Goal: Find contact information: Obtain details needed to contact an individual or organization

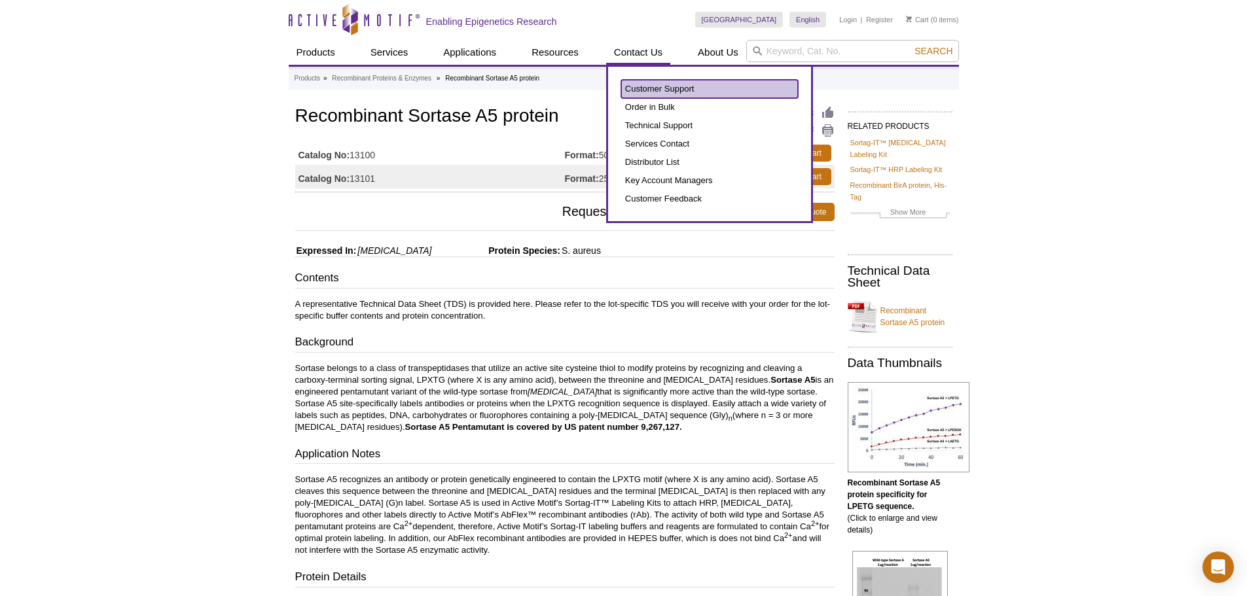
click at [633, 92] on link "Customer Support" at bounding box center [709, 89] width 177 height 18
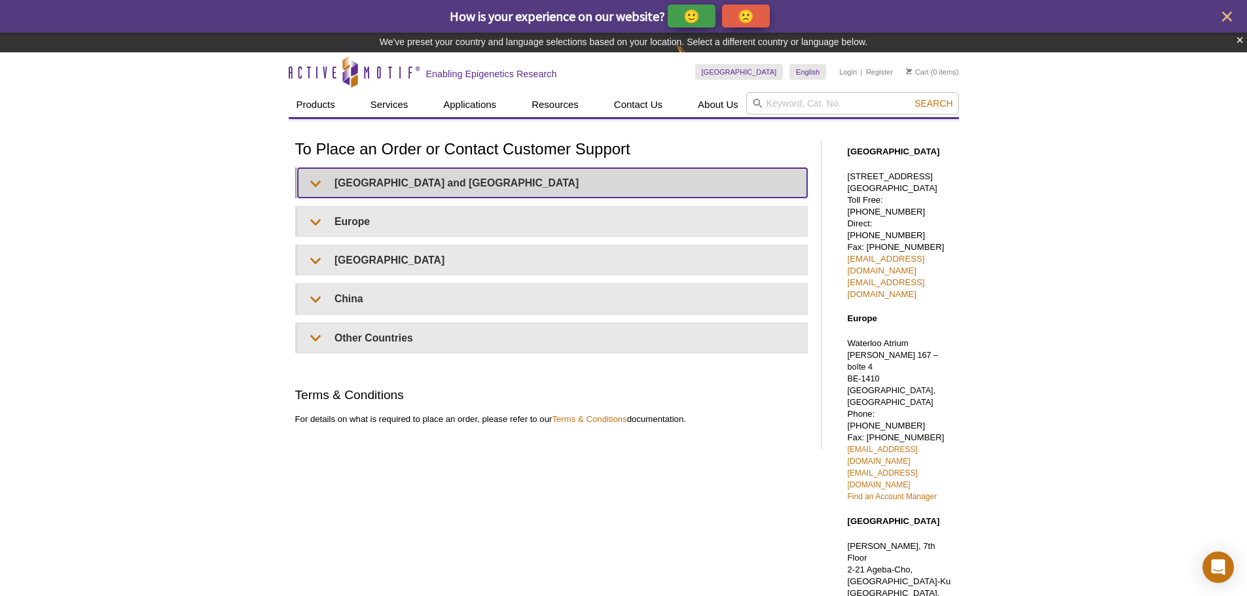
click at [313, 184] on summary "[GEOGRAPHIC_DATA] and [GEOGRAPHIC_DATA]" at bounding box center [552, 182] width 509 height 29
